Goal: Transaction & Acquisition: Book appointment/travel/reservation

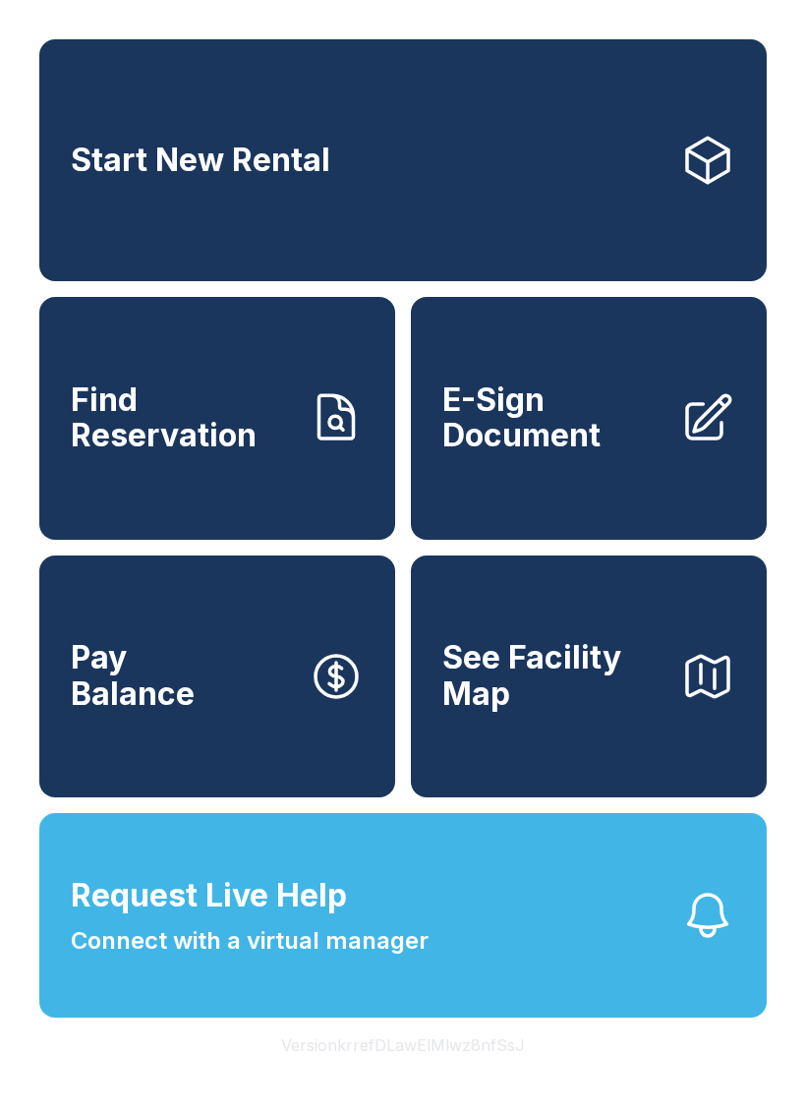
click at [532, 179] on link "Start New Rental" at bounding box center [403, 160] width 728 height 242
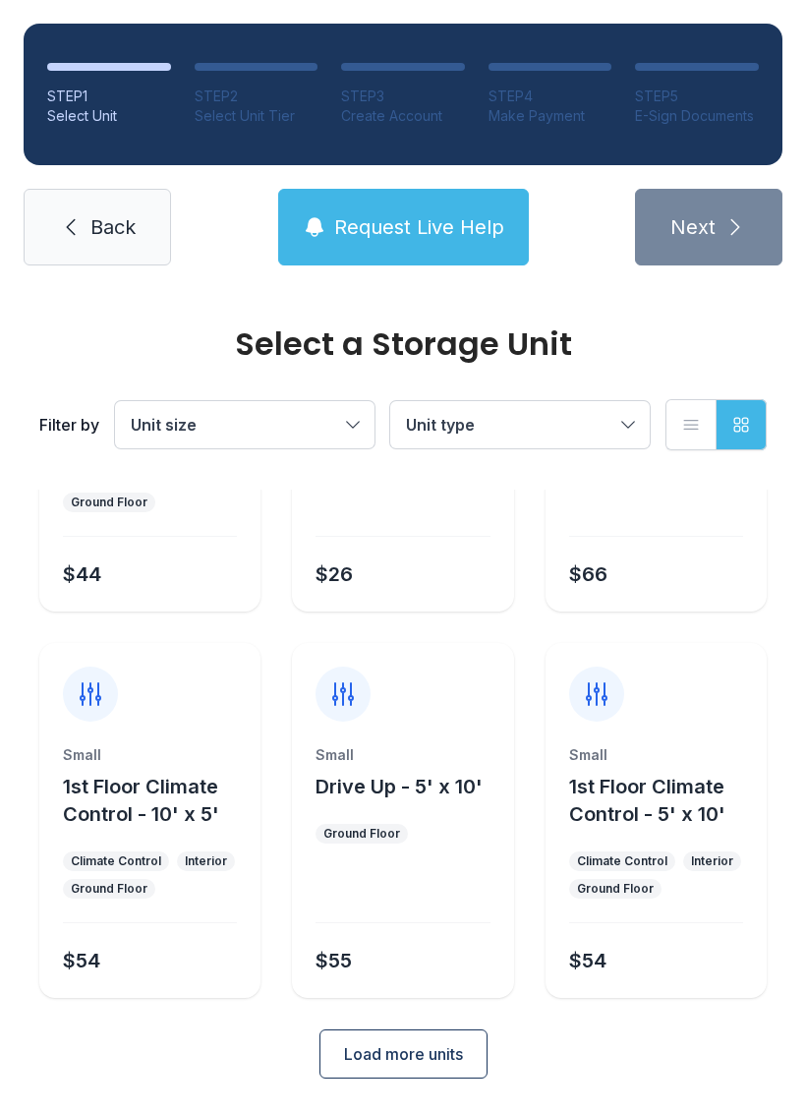
scroll to position [234, 0]
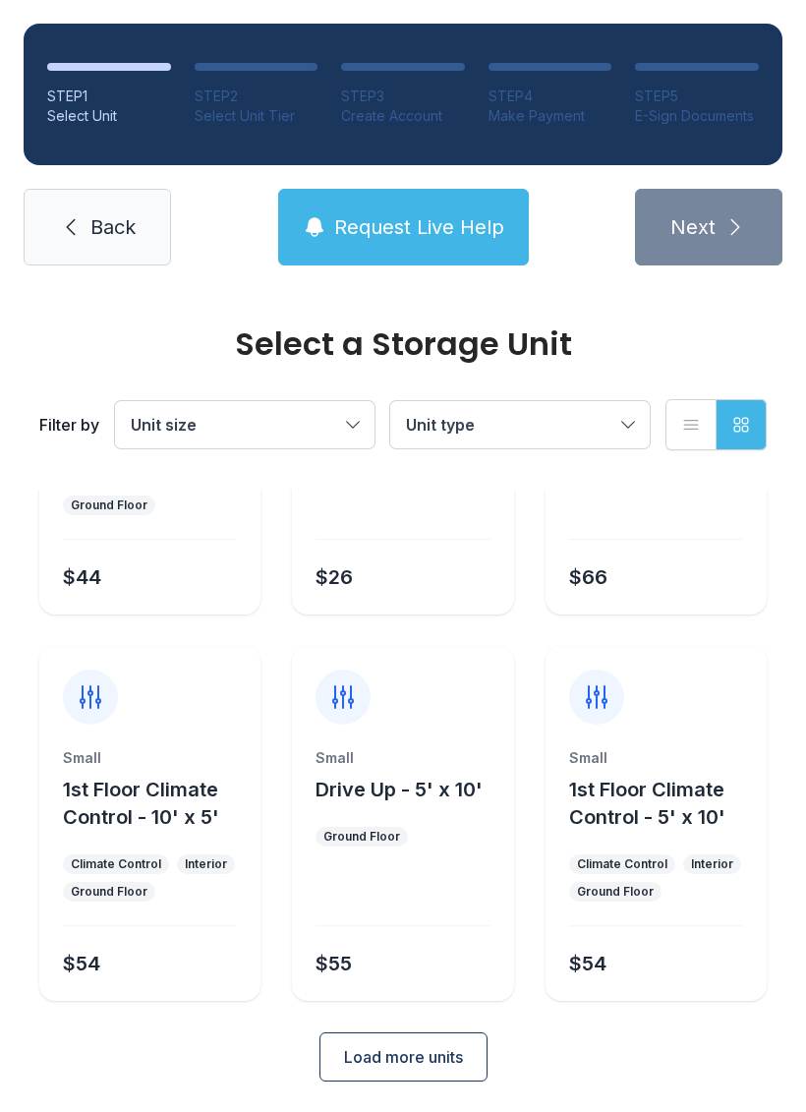
click at [431, 1043] on button "Load more units" at bounding box center [404, 1056] width 168 height 49
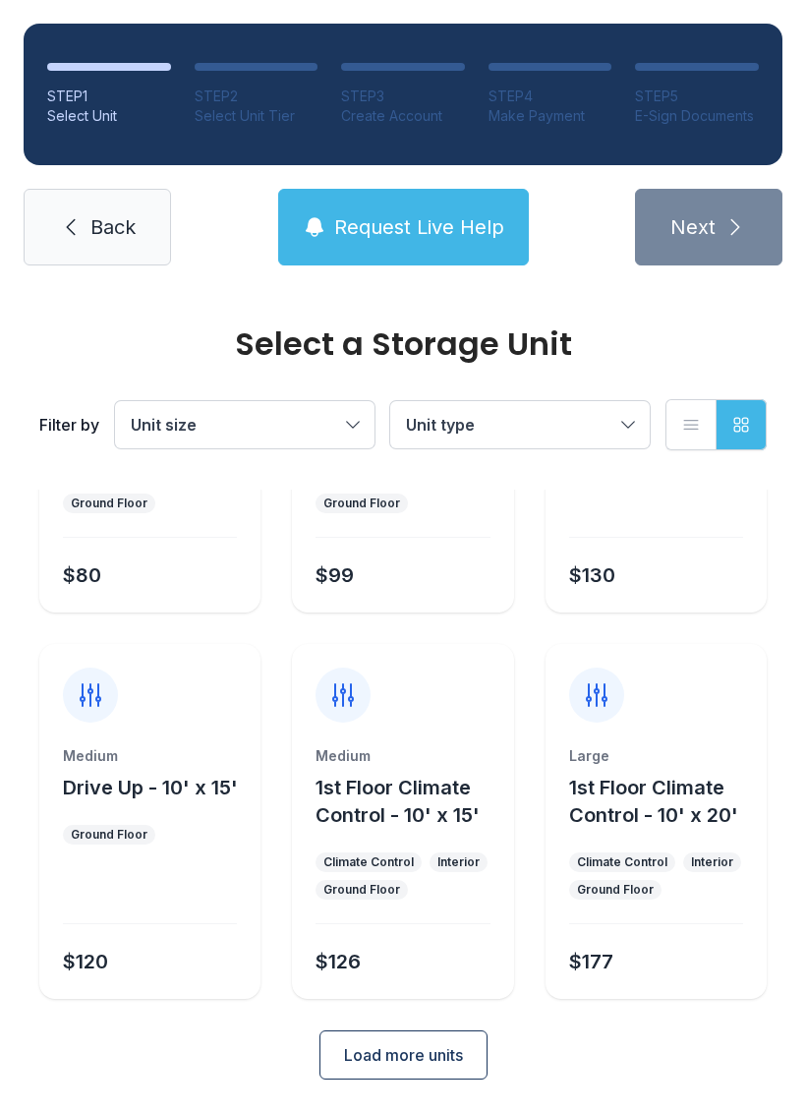
scroll to position [1007, 0]
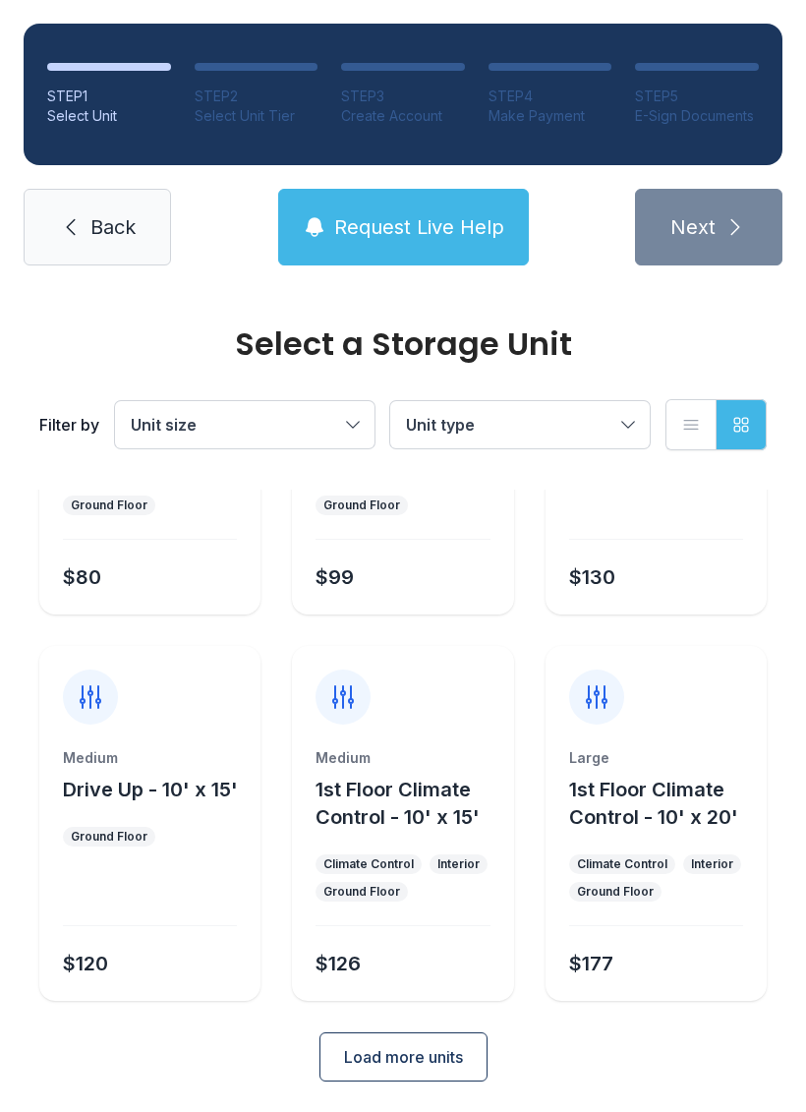
click at [464, 1048] on button "Load more units" at bounding box center [404, 1056] width 168 height 49
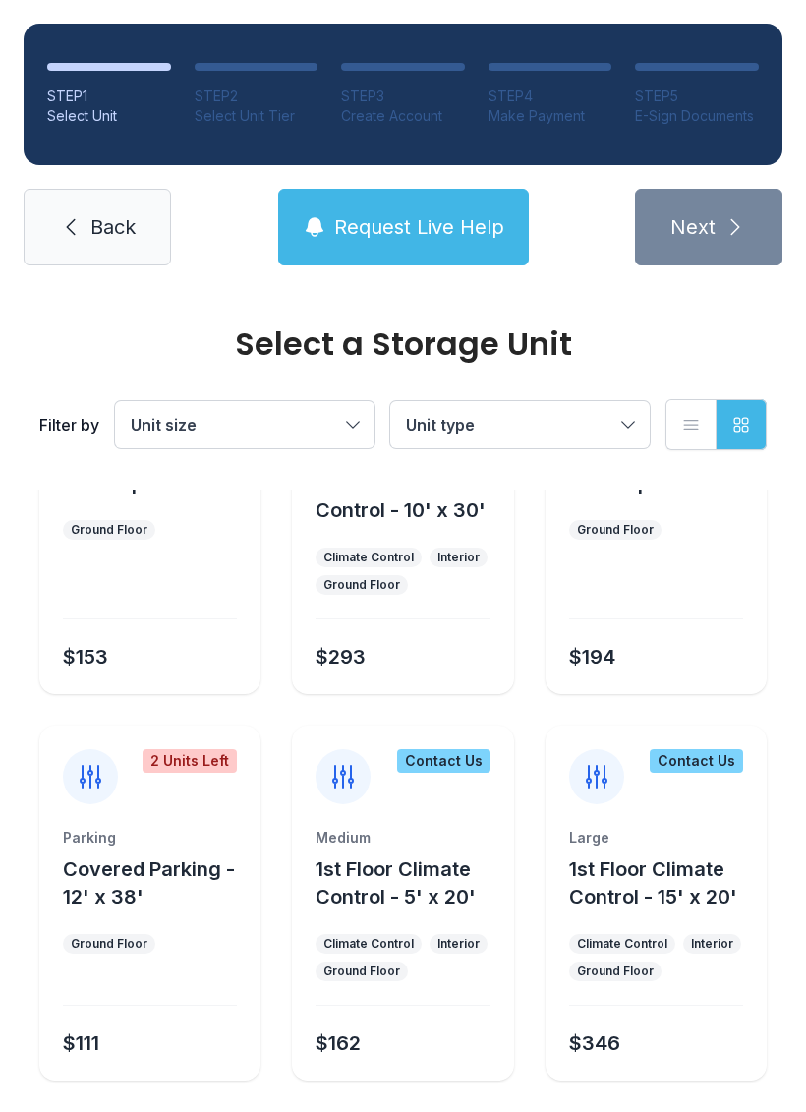
scroll to position [1699, 0]
click at [122, 985] on div at bounding box center [150, 992] width 174 height 29
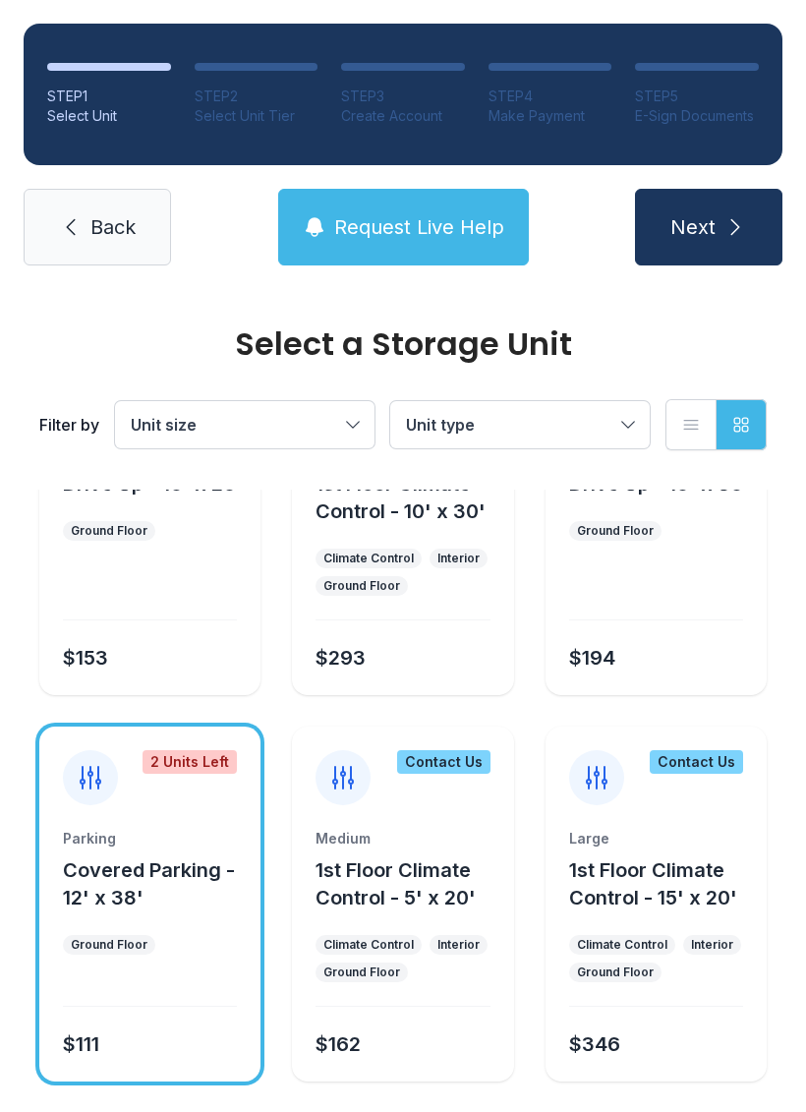
click at [73, 247] on link "Back" at bounding box center [97, 227] width 147 height 77
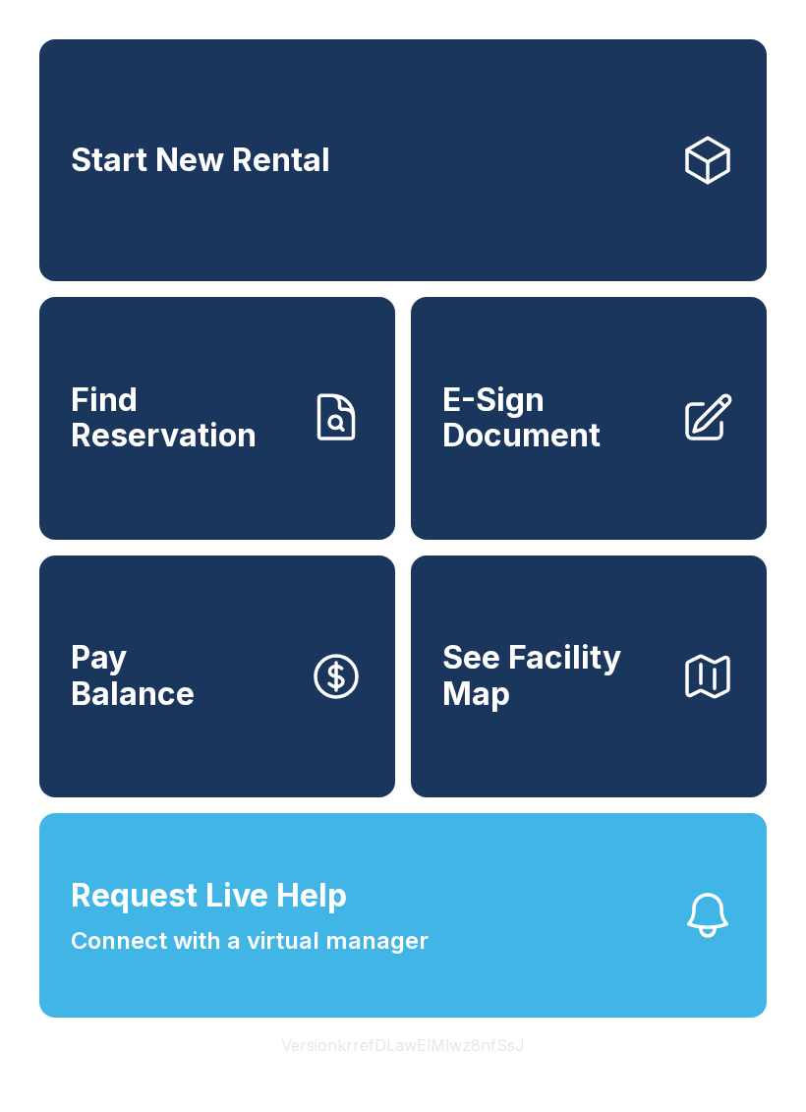
click at [541, 408] on span "E-Sign Document" at bounding box center [553, 419] width 222 height 72
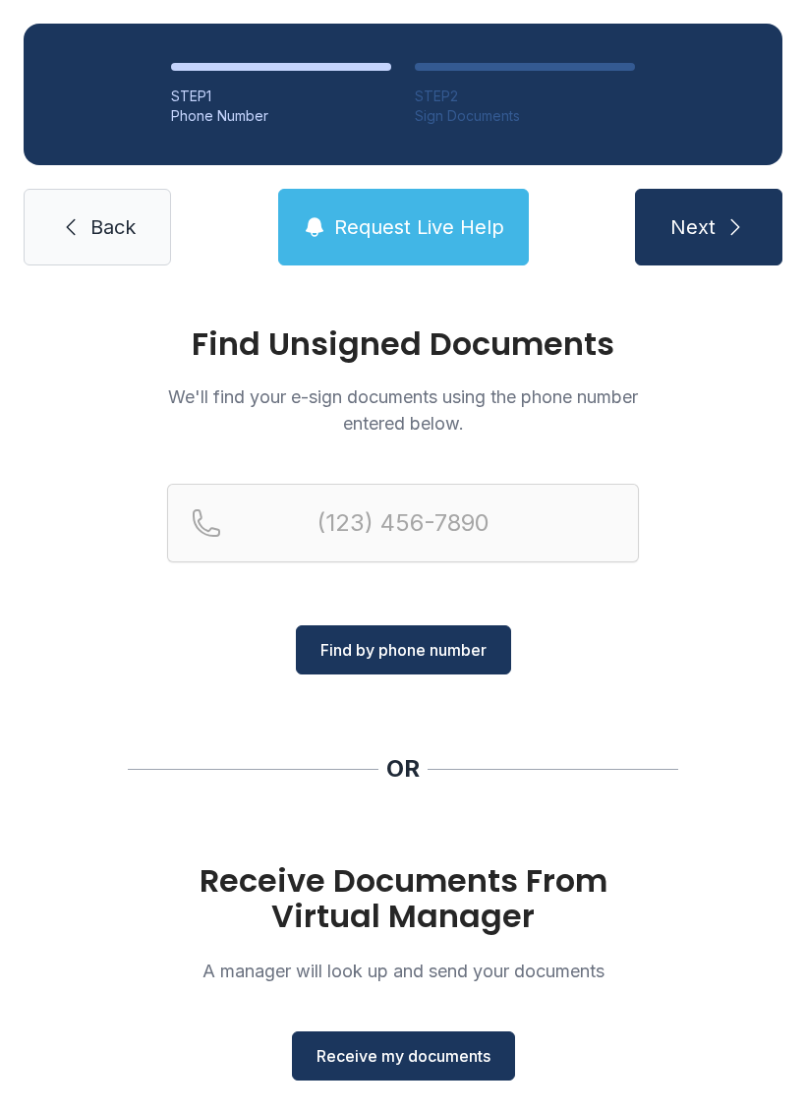
click at [424, 1057] on span "Receive my documents" at bounding box center [404, 1056] width 174 height 24
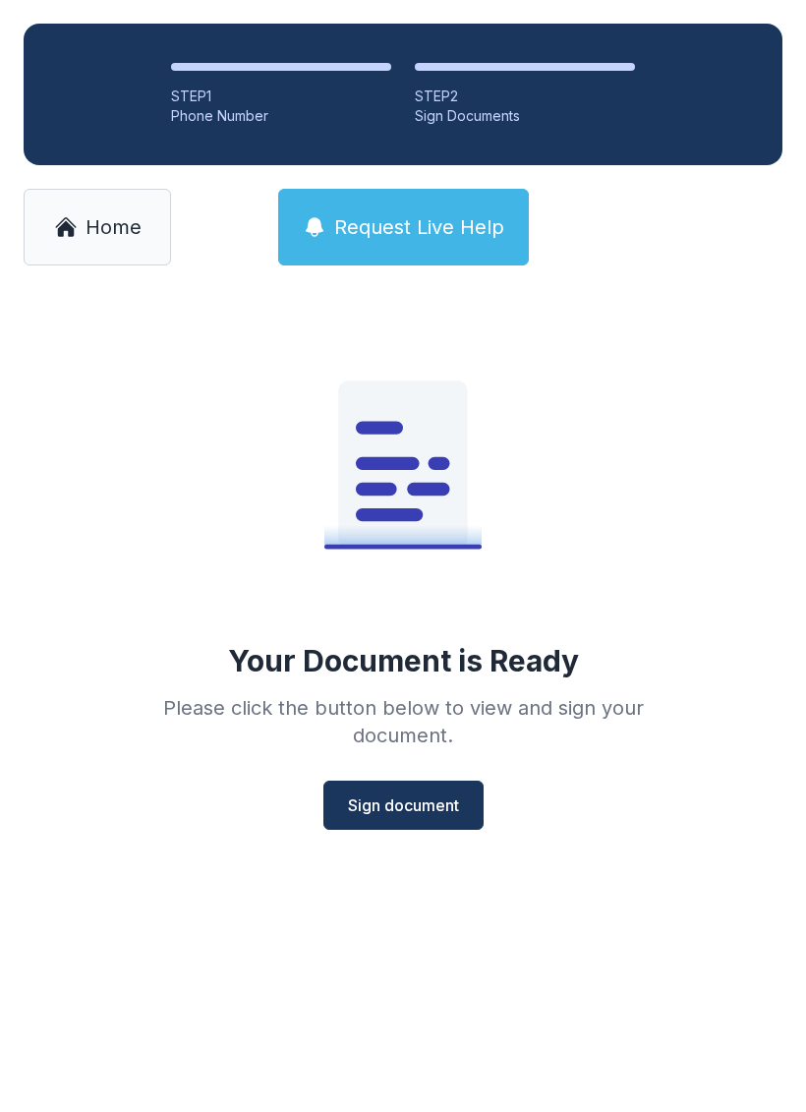
click at [442, 814] on span "Sign document" at bounding box center [403, 806] width 111 height 24
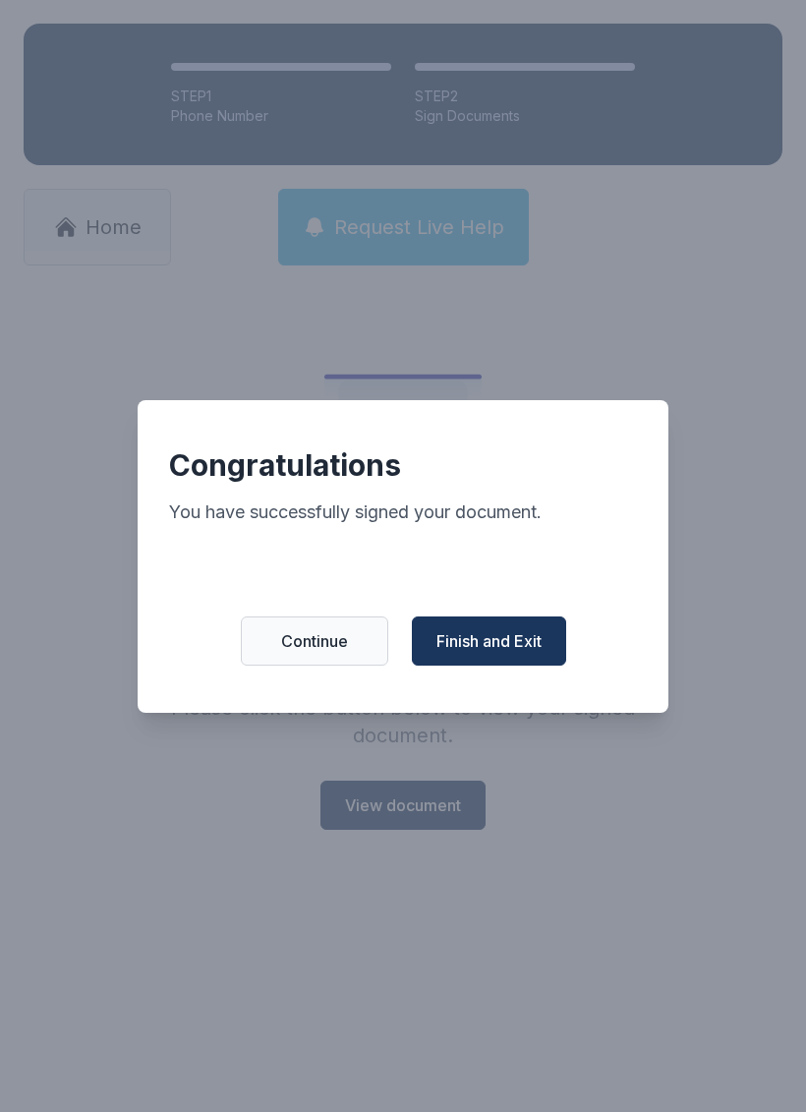
click at [504, 645] on span "Finish and Exit" at bounding box center [489, 641] width 105 height 24
